Goal: Task Accomplishment & Management: Complete application form

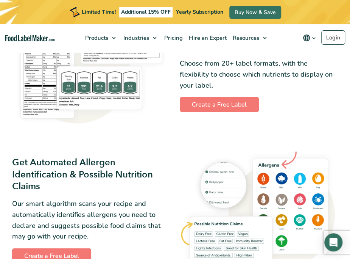
scroll to position [408, 0]
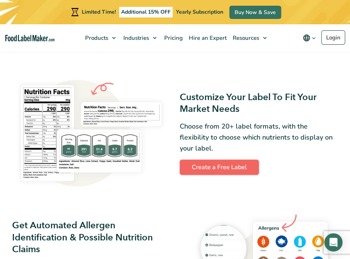
click at [208, 160] on link "Create a Free Label" at bounding box center [219, 166] width 79 height 15
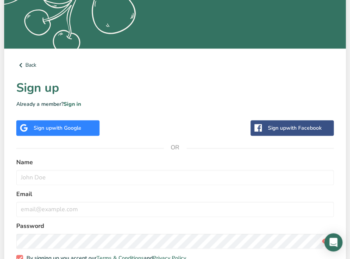
scroll to position [146, 0]
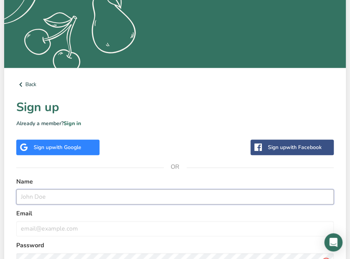
click at [140, 192] on input "text" at bounding box center [175, 196] width 318 height 15
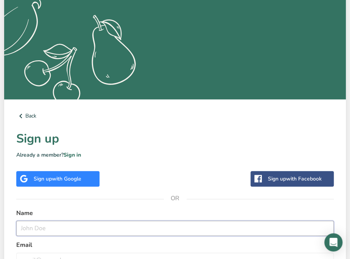
scroll to position [126, 0]
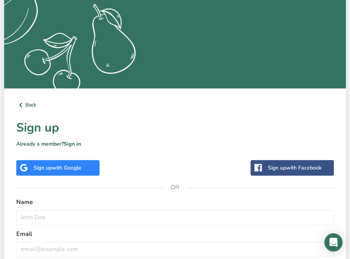
click at [65, 164] on span "with Google" at bounding box center [67, 167] width 30 height 7
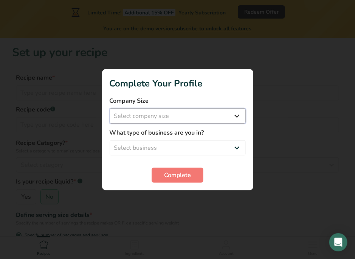
click at [169, 117] on select "Select company size Fewer than 10 Employees 10 to 50 Employees 51 to 500 Employ…" at bounding box center [178, 115] width 136 height 15
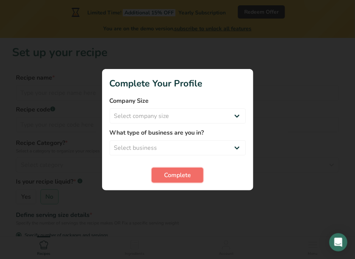
click at [182, 175] on span "Complete" at bounding box center [177, 174] width 27 height 9
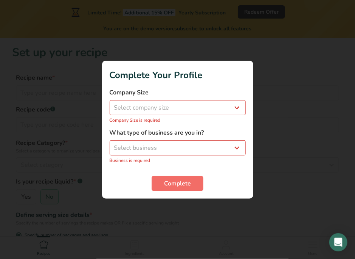
click at [185, 190] on section "Complete Your Profile Company Size Select company size Fewer than 10 Employees …" at bounding box center [177, 130] width 151 height 138
click at [185, 150] on select "Select business Packaged Food Manufacturer Restaurant & Cafe Bakery Meal Plans …" at bounding box center [178, 147] width 136 height 15
select select "3"
click at [110, 144] on select "Select business Packaged Food Manufacturer Restaurant & Cafe Bakery Meal Plans …" at bounding box center [178, 147] width 136 height 15
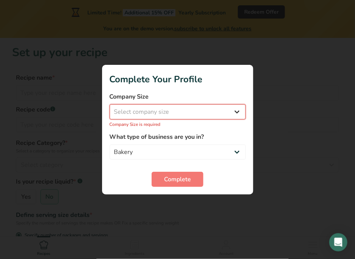
click at [145, 109] on select "Select company size Fewer than 10 Employees 10 to 50 Employees 51 to 500 Employ…" at bounding box center [178, 111] width 136 height 15
select select "2"
click at [110, 108] on select "Select company size Fewer than 10 Employees 10 to 50 Employees 51 to 500 Employ…" at bounding box center [178, 111] width 136 height 15
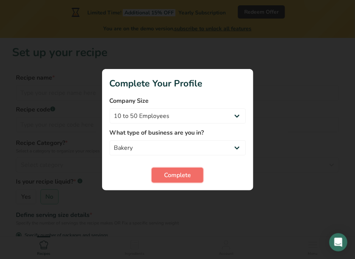
click at [177, 181] on button "Complete" at bounding box center [178, 174] width 52 height 15
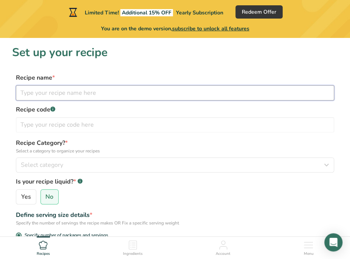
click at [71, 93] on input "text" at bounding box center [175, 92] width 318 height 15
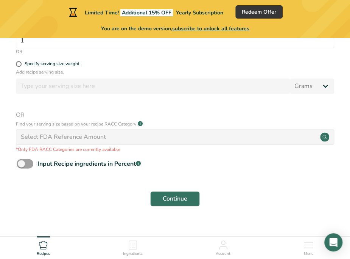
scroll to position [263, 0]
